Goal: Transaction & Acquisition: Purchase product/service

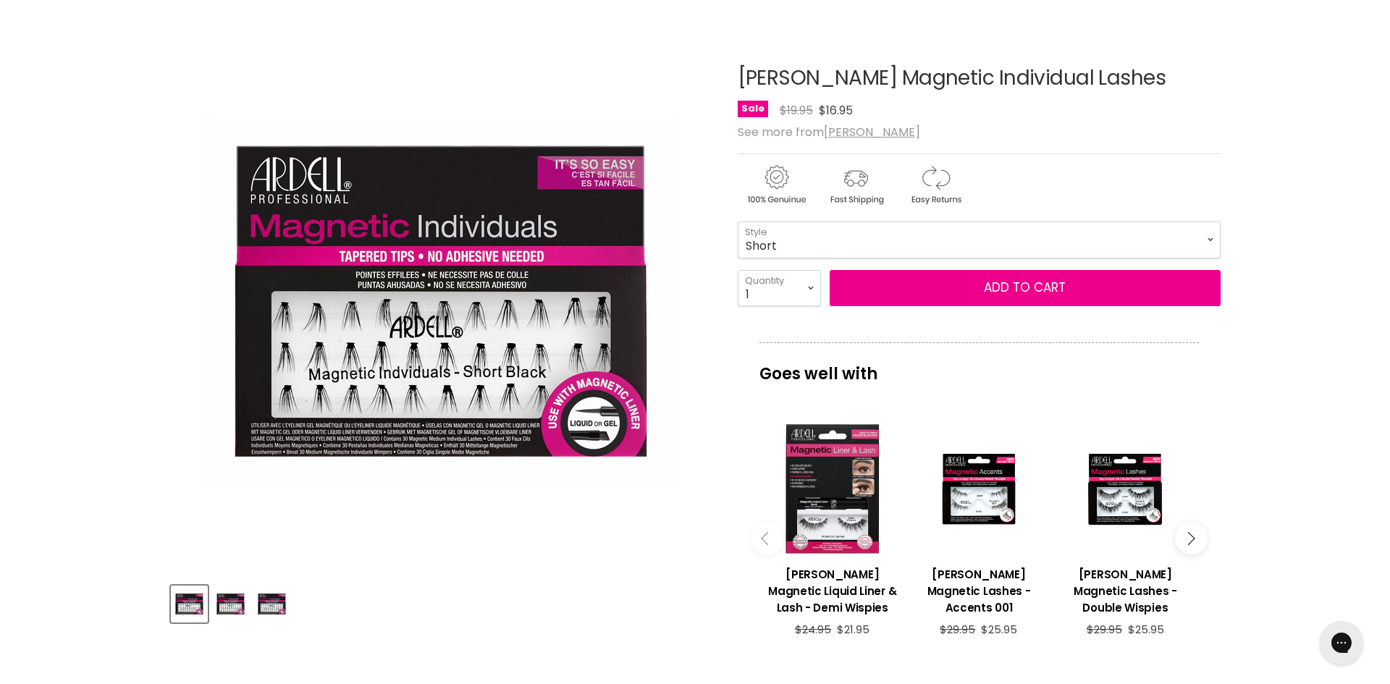
scroll to position [145, 0]
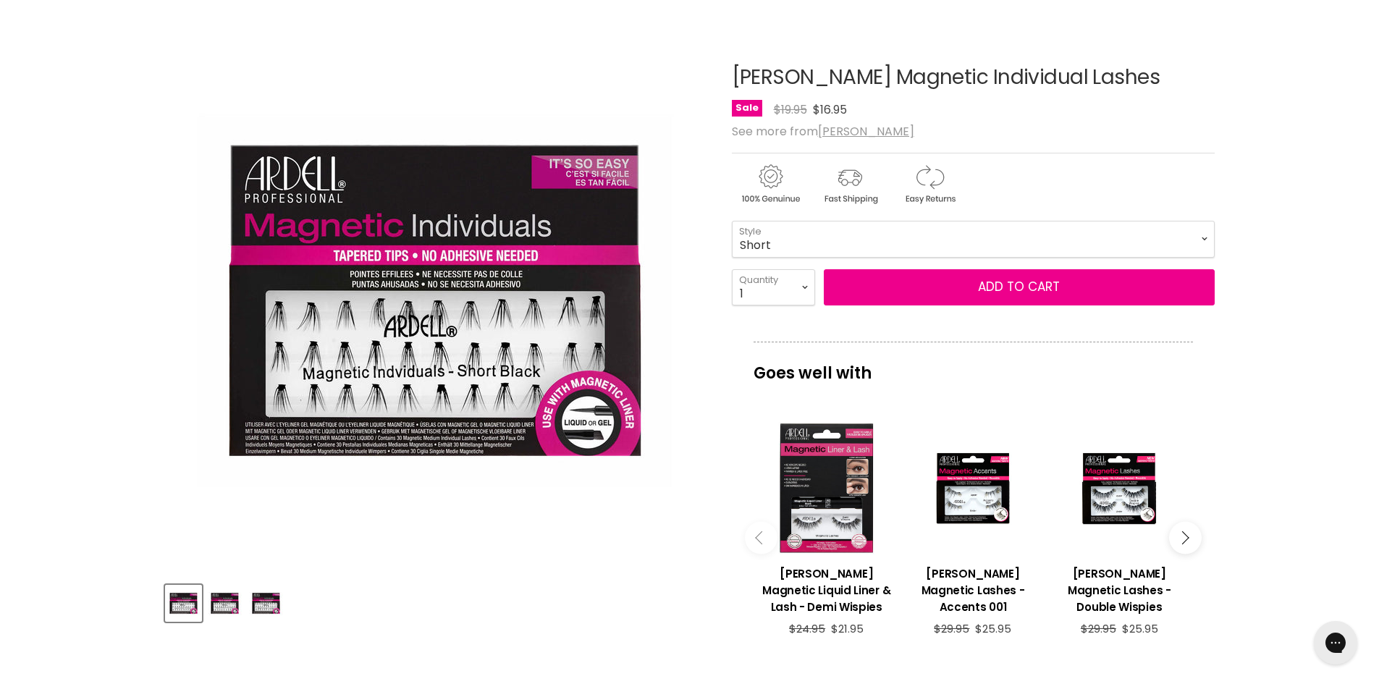
click at [226, 606] on img "Product thumbnails" at bounding box center [225, 603] width 34 height 34
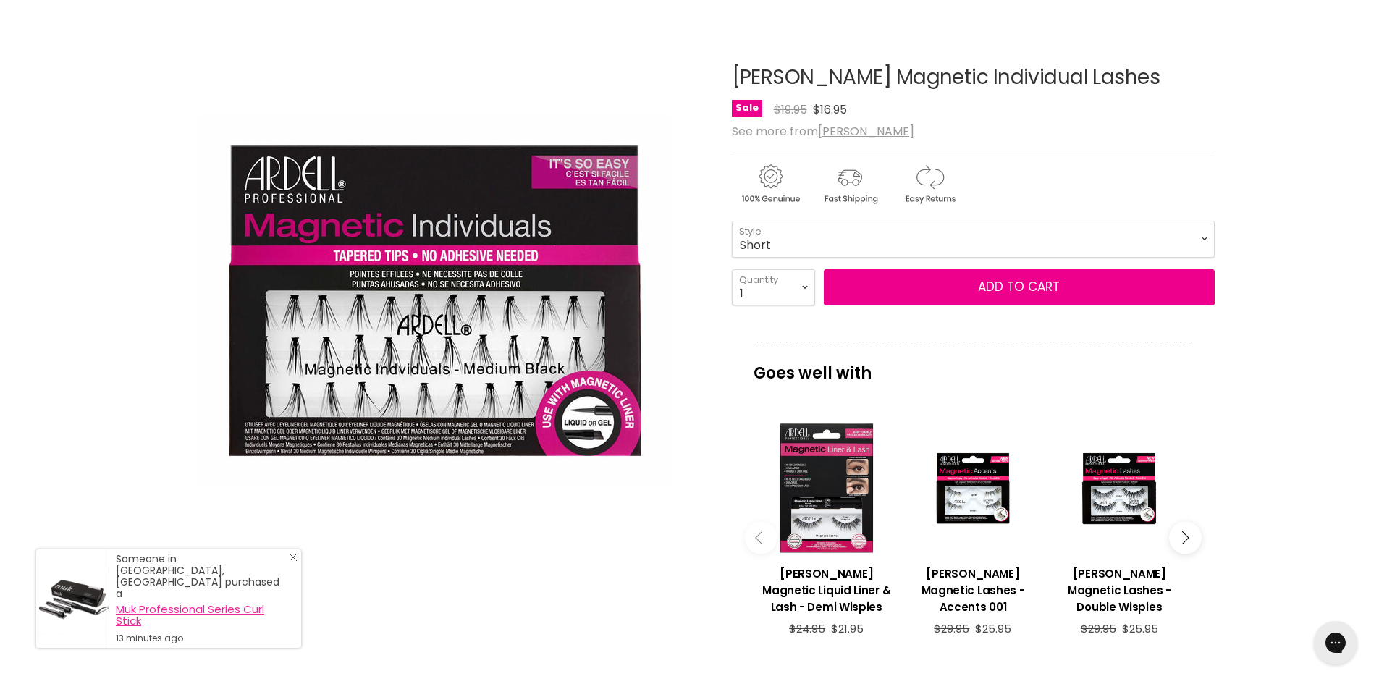
click at [266, 609] on link "Muk Professional Series Curl Stick" at bounding box center [201, 615] width 171 height 23
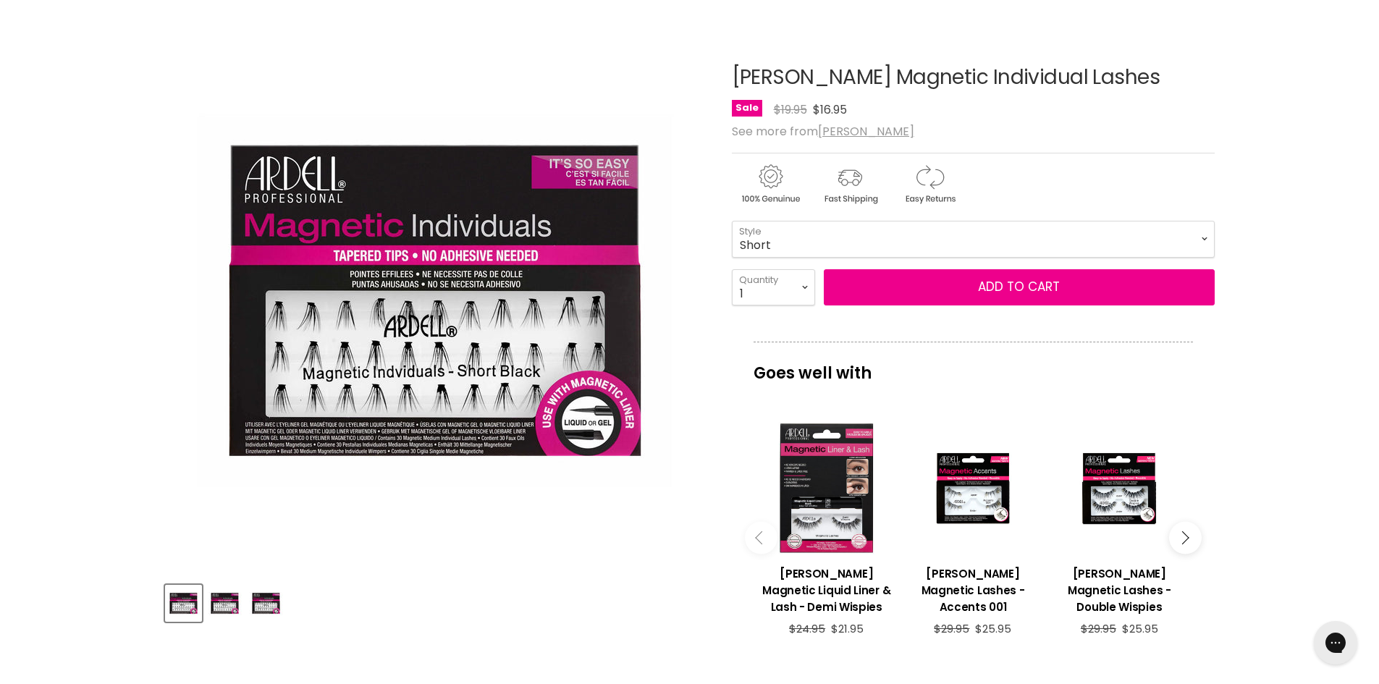
drag, startPoint x: 736, startPoint y: 77, endPoint x: 976, endPoint y: 79, distance: 239.6
click at [976, 79] on h1 "[PERSON_NAME] Magnetic Individual Lashes" at bounding box center [973, 78] width 483 height 22
